Goal: Check status: Verify the current state of an ongoing process or item

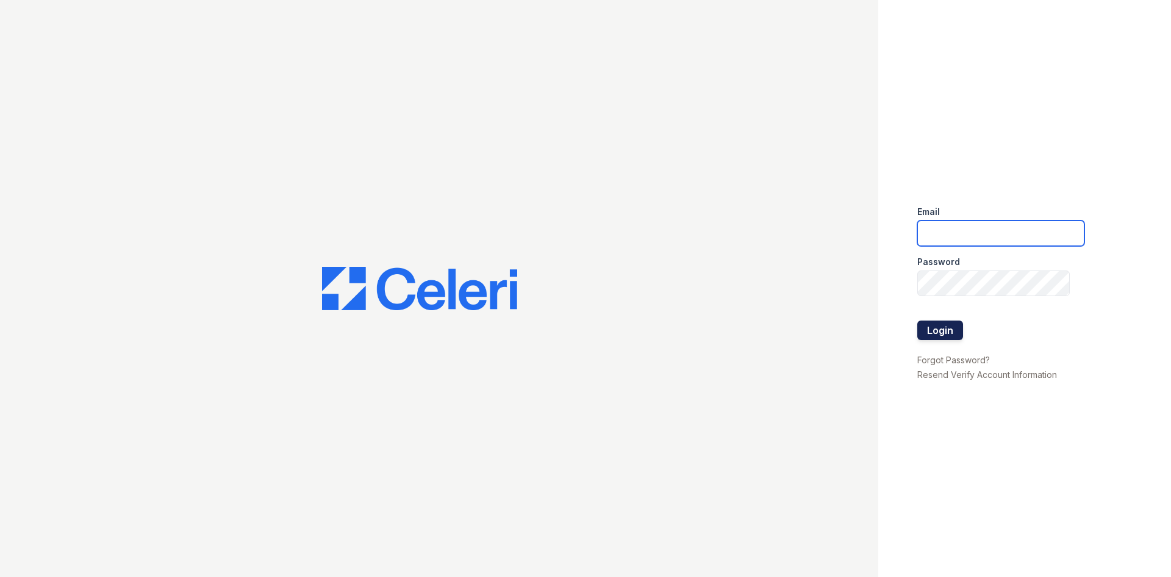
type input "[EMAIL_ADDRESS][DOMAIN_NAME]"
click at [937, 333] on button "Login" at bounding box center [941, 330] width 46 height 20
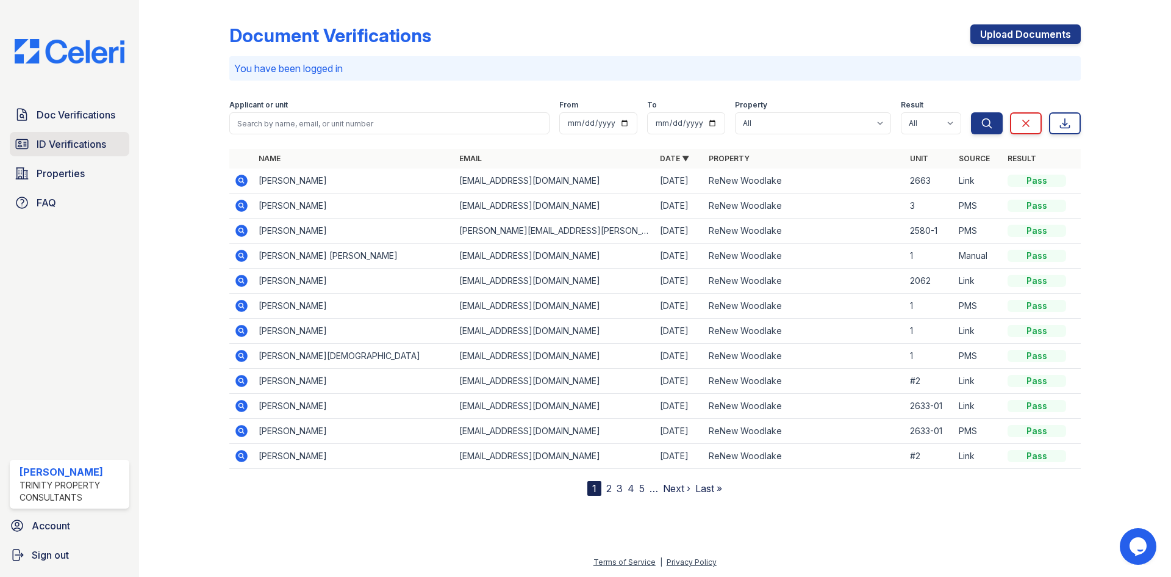
click at [48, 142] on span "ID Verifications" at bounding box center [72, 144] width 70 height 15
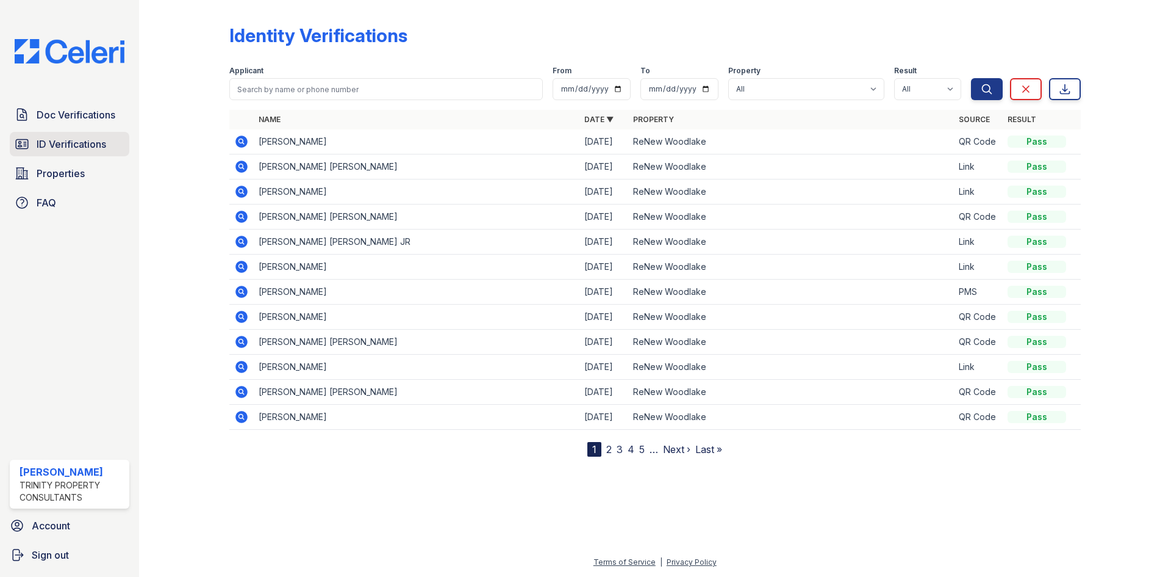
click at [55, 142] on span "ID Verifications" at bounding box center [72, 144] width 70 height 15
click at [49, 145] on span "ID Verifications" at bounding box center [72, 144] width 70 height 15
click at [42, 178] on span "Properties" at bounding box center [61, 173] width 48 height 15
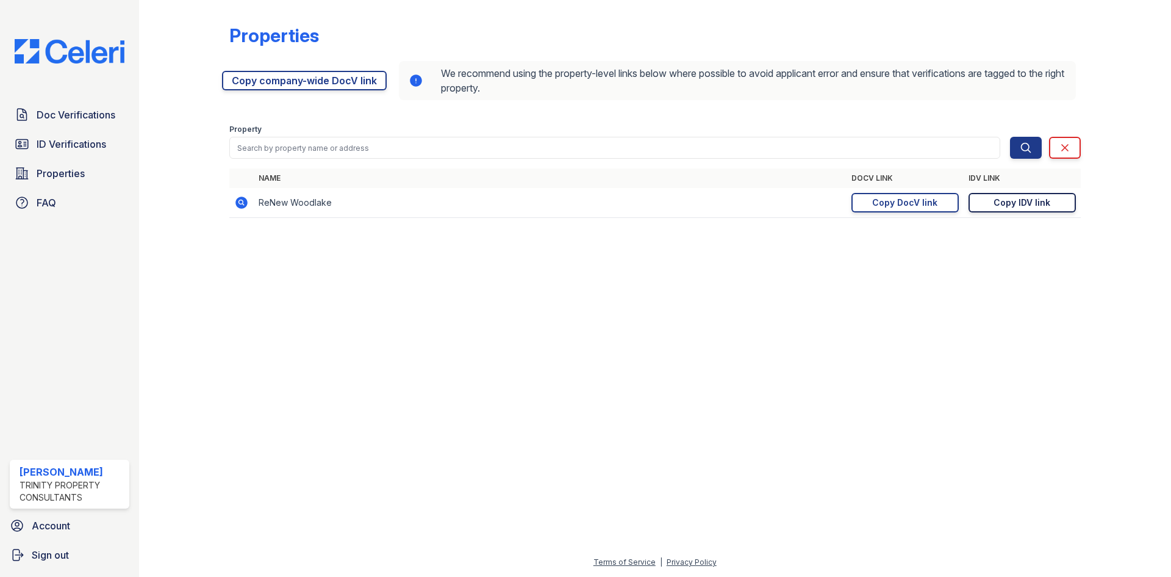
click at [1008, 205] on div "Copy IDV link" at bounding box center [1022, 202] width 57 height 12
click at [899, 203] on div "Copy DocV link" at bounding box center [904, 202] width 65 height 12
click at [65, 149] on span "ID Verifications" at bounding box center [72, 144] width 70 height 15
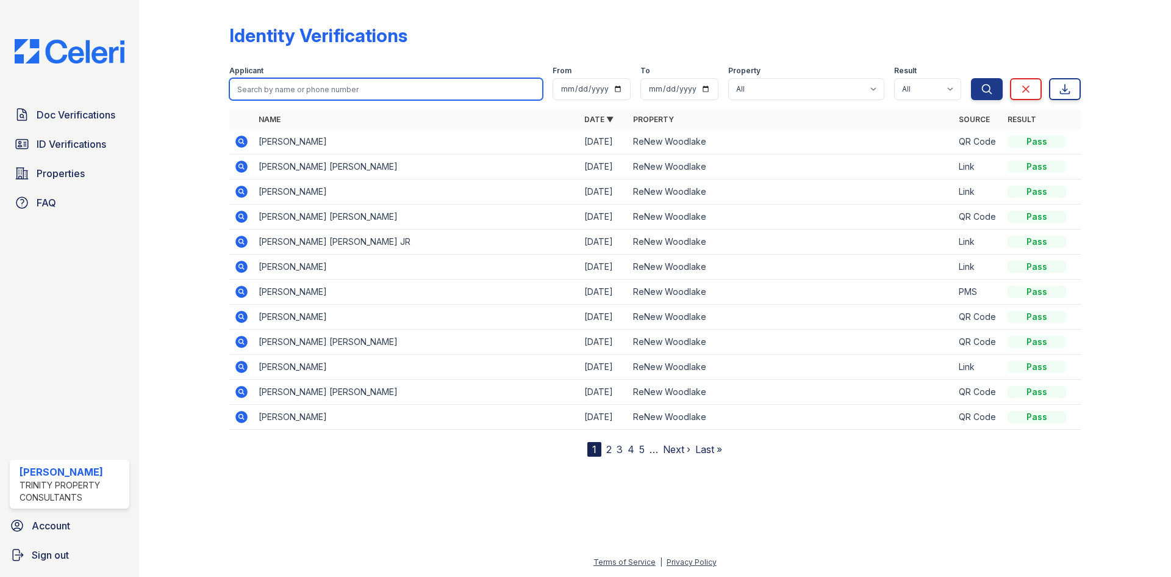
click at [301, 88] on input "search" at bounding box center [386, 89] width 314 height 22
type input "conkey"
click at [971, 78] on button "Search" at bounding box center [987, 89] width 32 height 22
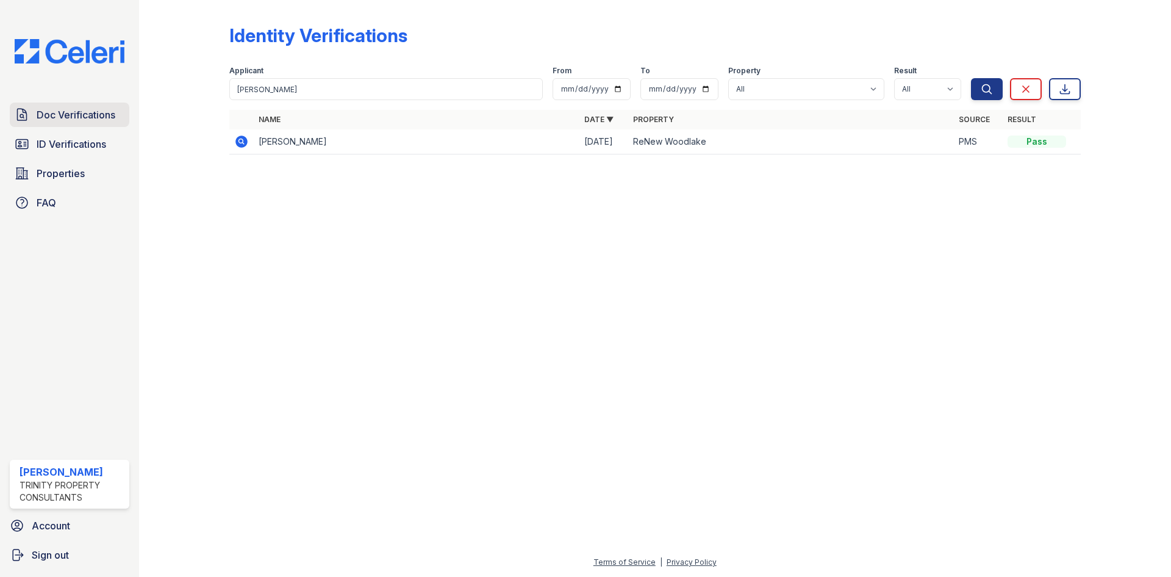
click at [51, 114] on span "Doc Verifications" at bounding box center [76, 114] width 79 height 15
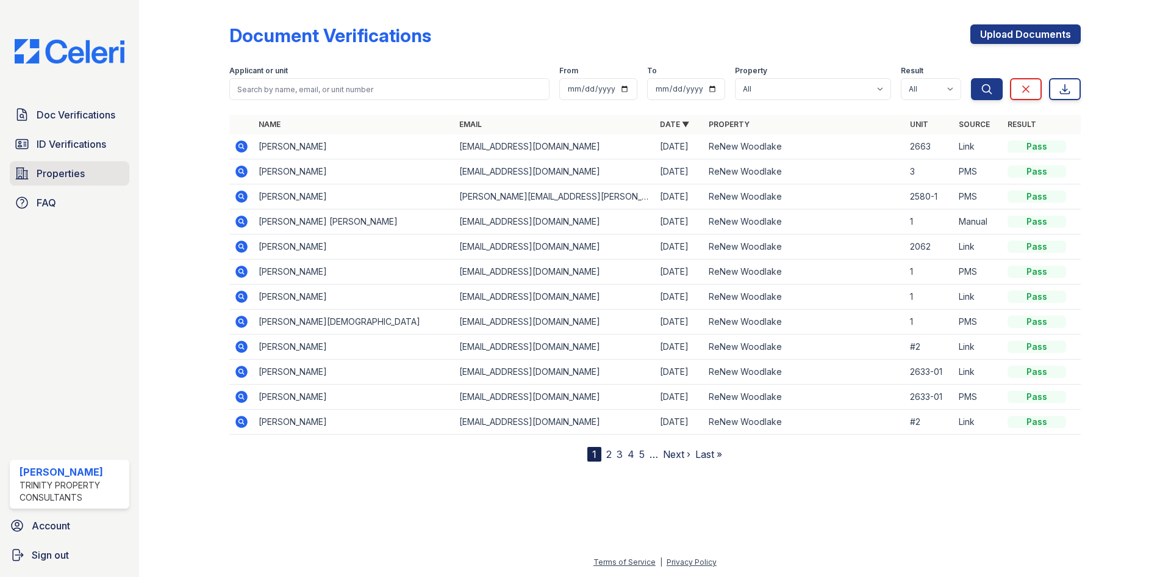
click at [40, 176] on span "Properties" at bounding box center [61, 173] width 48 height 15
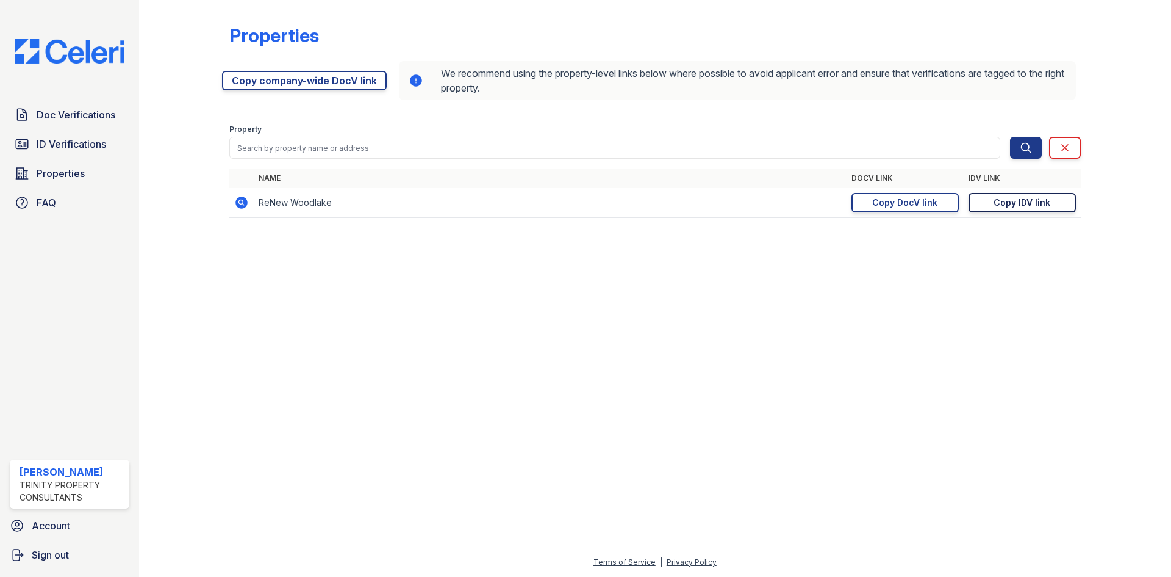
click at [1026, 202] on div "Copy IDV link" at bounding box center [1022, 202] width 57 height 12
click at [53, 145] on span "ID Verifications" at bounding box center [72, 144] width 70 height 15
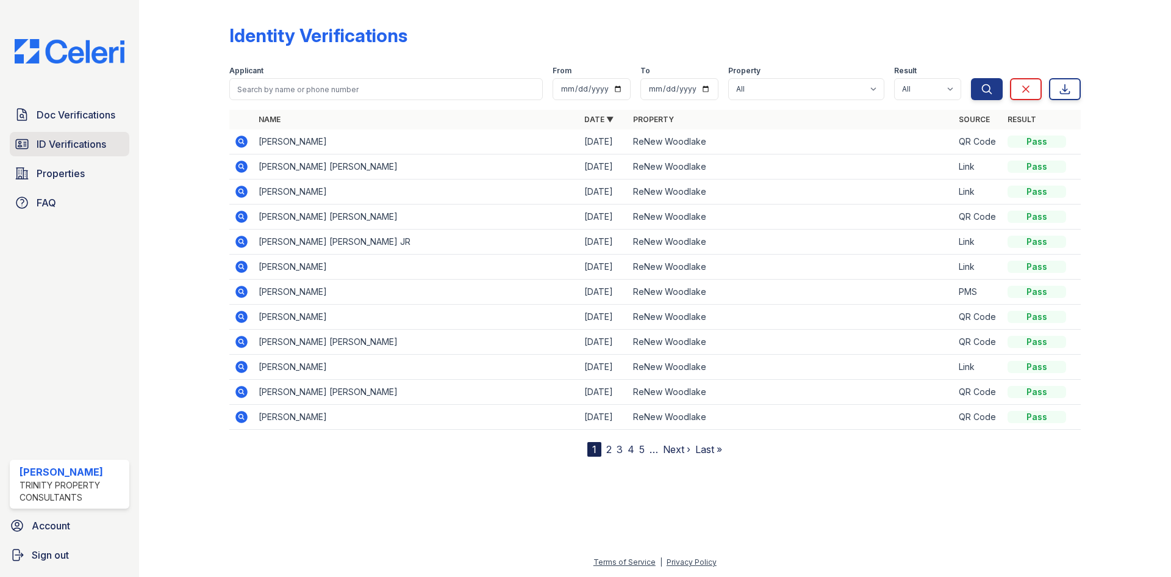
click at [42, 146] on span "ID Verifications" at bounding box center [72, 144] width 70 height 15
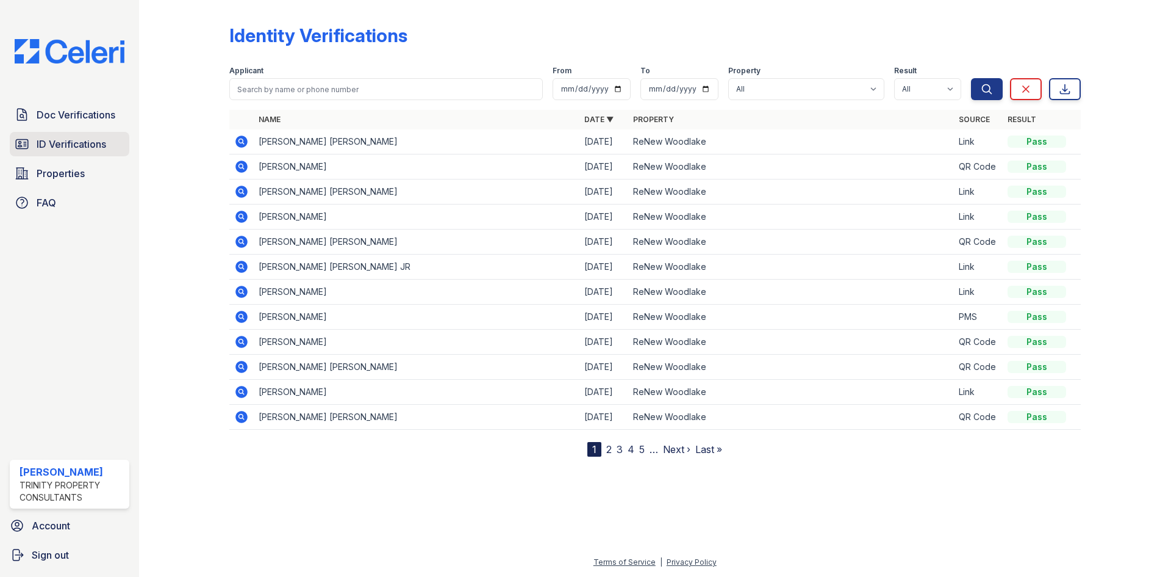
click at [46, 145] on span "ID Verifications" at bounding box center [72, 144] width 70 height 15
click at [61, 145] on span "ID Verifications" at bounding box center [72, 144] width 70 height 15
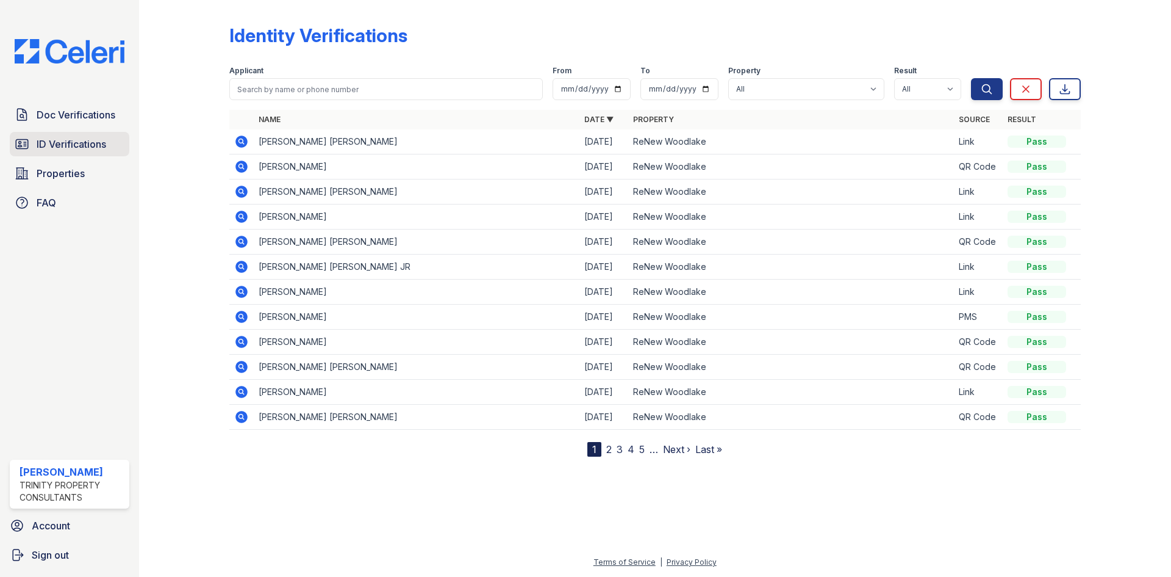
click at [49, 142] on span "ID Verifications" at bounding box center [72, 144] width 70 height 15
click at [242, 138] on icon at bounding box center [241, 141] width 15 height 15
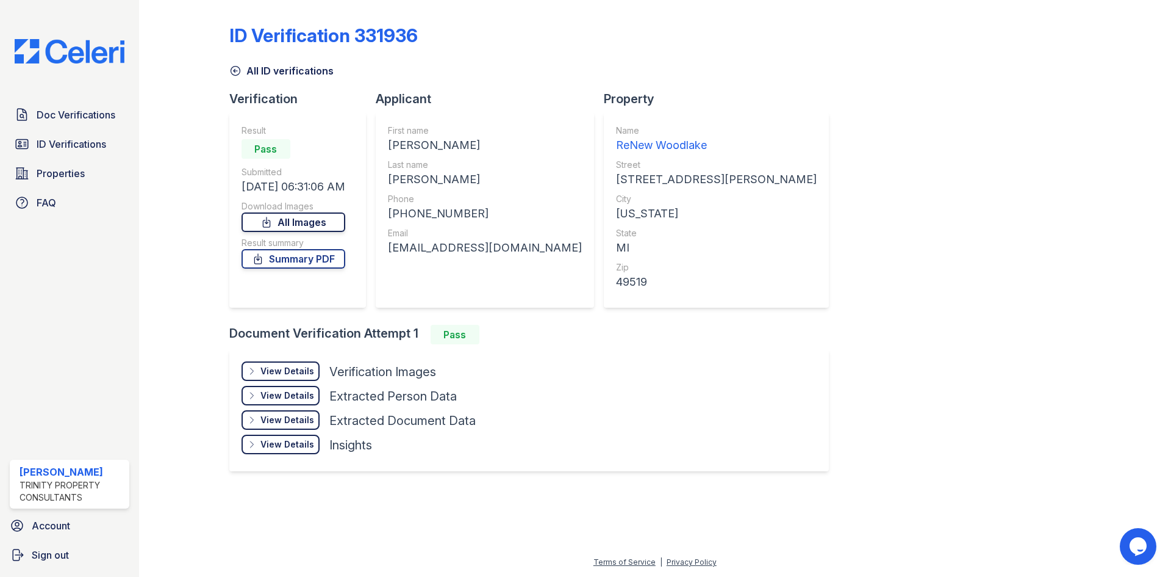
click at [298, 225] on link "All Images" at bounding box center [294, 222] width 104 height 20
click at [286, 260] on link "Summary PDF" at bounding box center [294, 259] width 104 height 20
click at [47, 115] on span "Doc Verifications" at bounding box center [76, 114] width 79 height 15
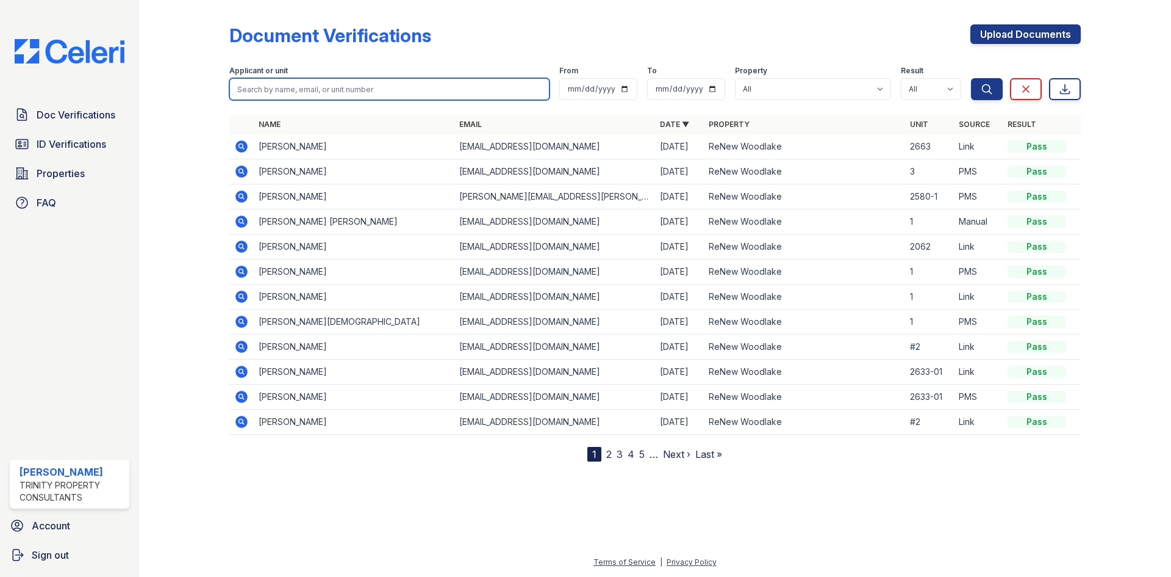
click at [283, 93] on input "search" at bounding box center [389, 89] width 320 height 22
type input "[PERSON_NAME]"
click at [971, 78] on button "Search" at bounding box center [987, 89] width 32 height 22
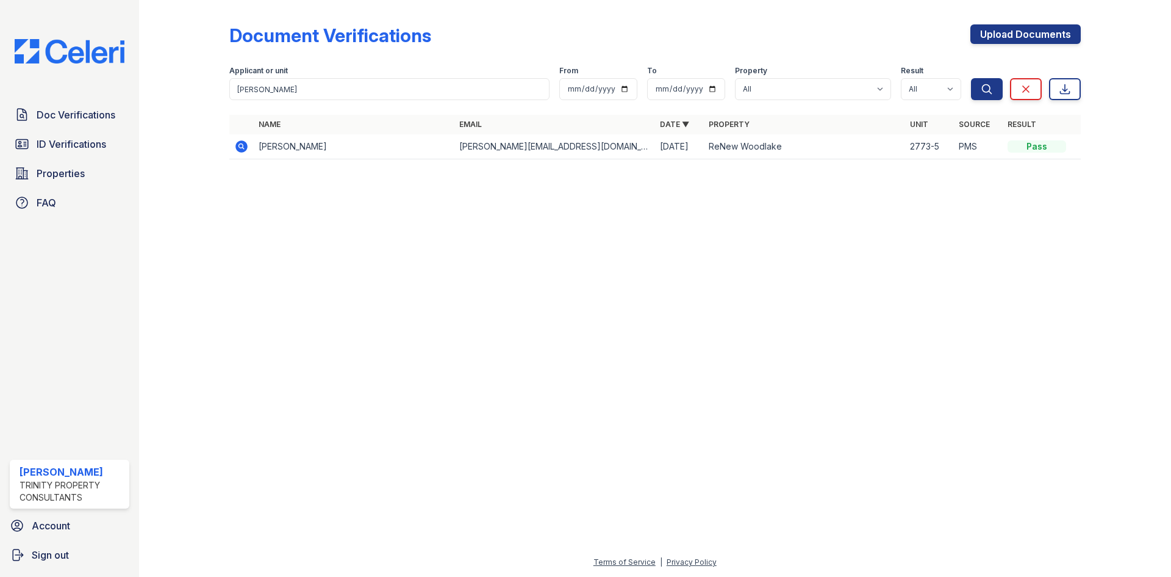
click at [241, 143] on icon at bounding box center [241, 146] width 15 height 15
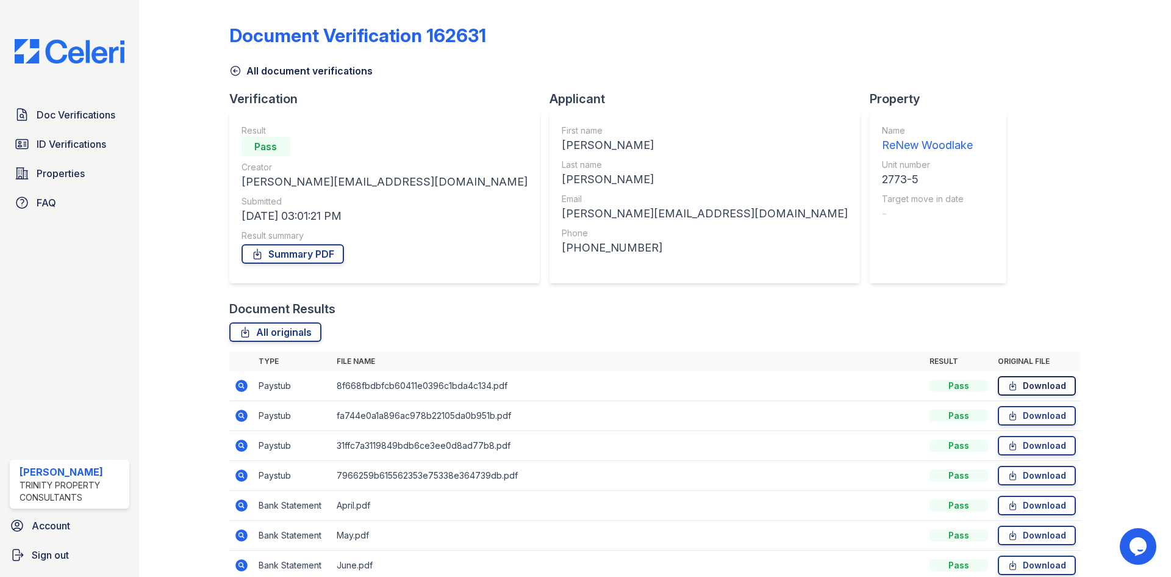
click at [1030, 381] on link "Download" at bounding box center [1037, 386] width 78 height 20
